Goal: Transaction & Acquisition: Purchase product/service

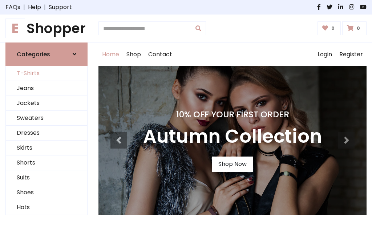
click at [46, 73] on link "T-Shirts" at bounding box center [46, 73] width 81 height 15
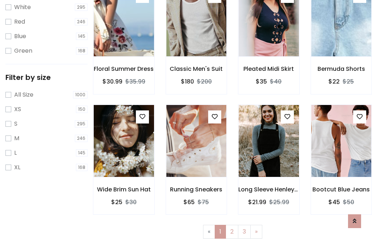
scroll to position [13, 0]
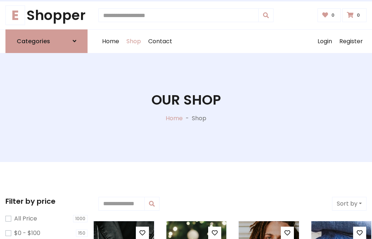
click at [186, 107] on h1 "Our Shop" at bounding box center [185, 100] width 69 height 16
click at [232, 41] on div "Home Shop Contact Log out Login Register" at bounding box center [232, 41] width 268 height 23
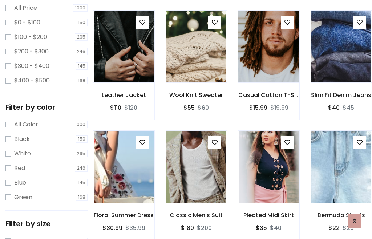
click at [268, 60] on img at bounding box center [268, 46] width 72 height 174
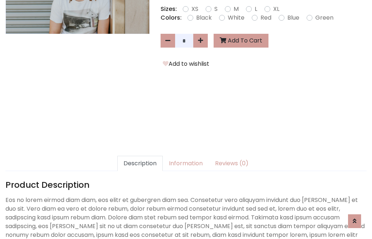
scroll to position [178, 0]
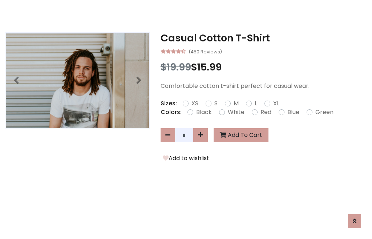
click at [263, 38] on h3 "Casual Cotton T-Shirt" at bounding box center [263, 38] width 206 height 12
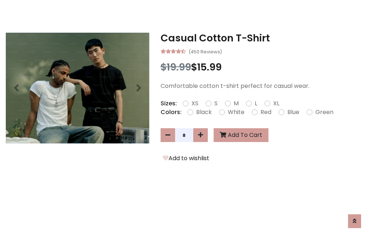
click at [263, 38] on h3 "Casual Cotton T-Shirt" at bounding box center [263, 38] width 206 height 12
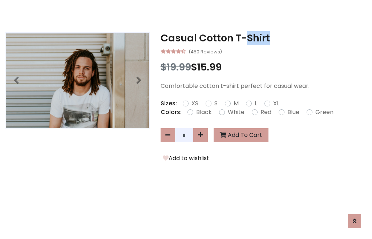
click at [263, 38] on h3 "Casual Cotton T-Shirt" at bounding box center [263, 38] width 206 height 12
